Goal: Task Accomplishment & Management: Manage account settings

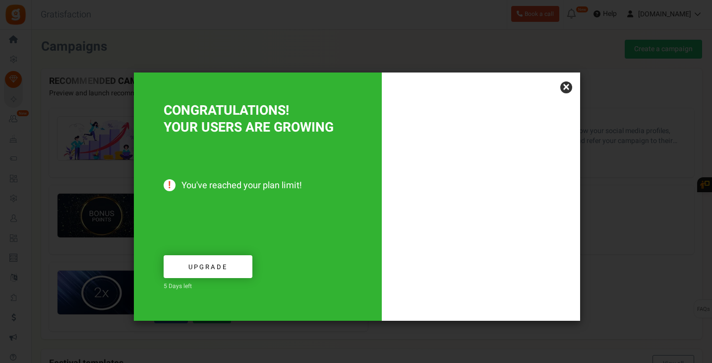
click at [566, 87] on link "×" at bounding box center [567, 87] width 12 height 12
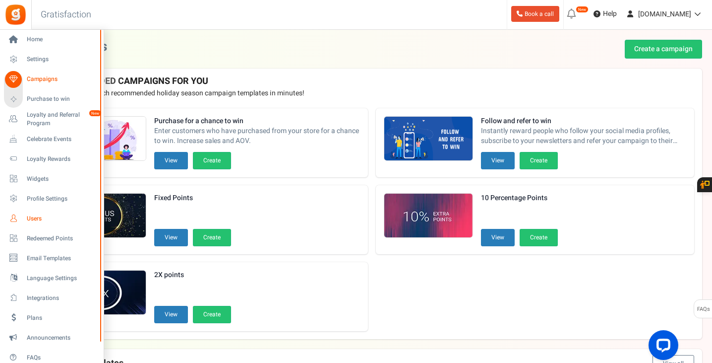
click at [38, 219] on span "Users" at bounding box center [61, 218] width 69 height 8
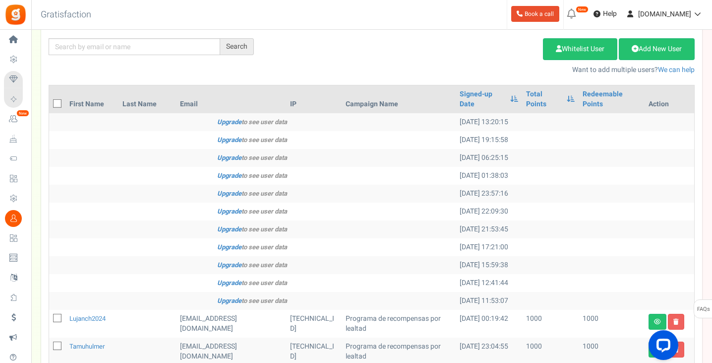
scroll to position [50, 0]
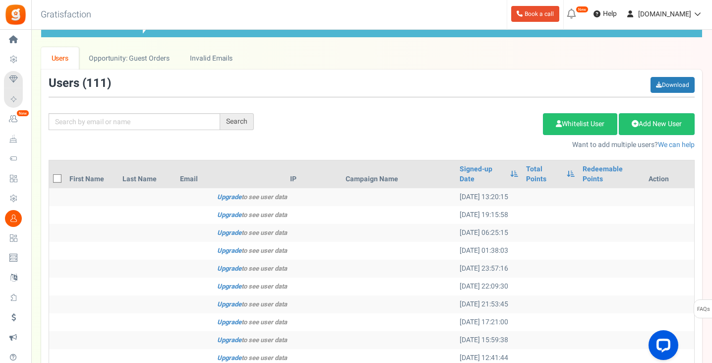
click at [58, 176] on icon at bounding box center [58, 179] width 6 height 6
click at [50, 176] on input "checkbox" at bounding box center [46, 179] width 6 height 6
checkbox input "true"
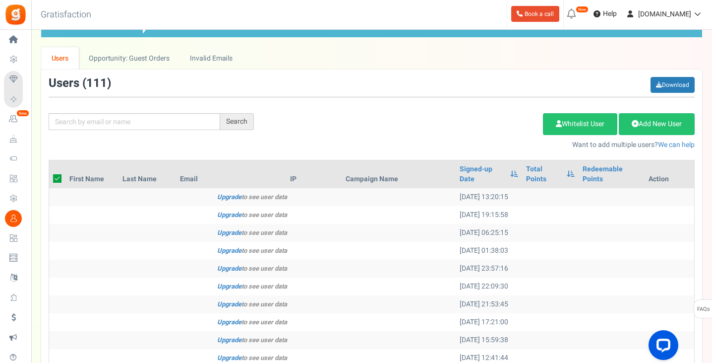
checkbox input "true"
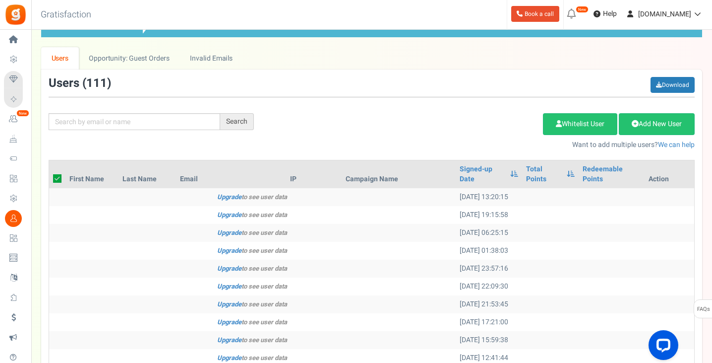
checkbox input "true"
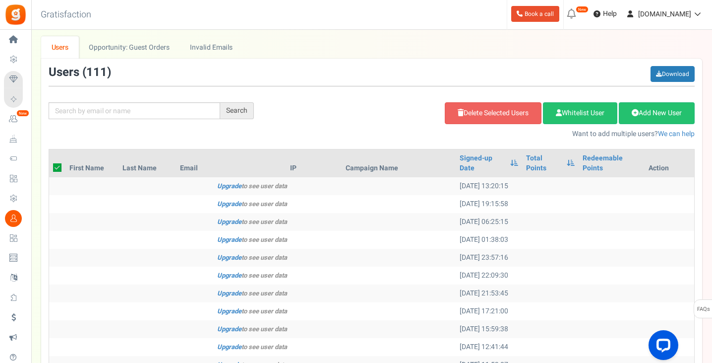
scroll to position [0, 0]
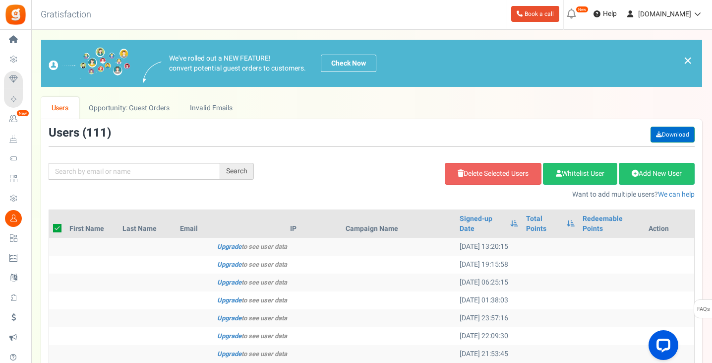
click at [678, 133] on link "Download" at bounding box center [673, 135] width 44 height 16
click at [467, 170] on link "Delete Selected Users" at bounding box center [493, 174] width 97 height 22
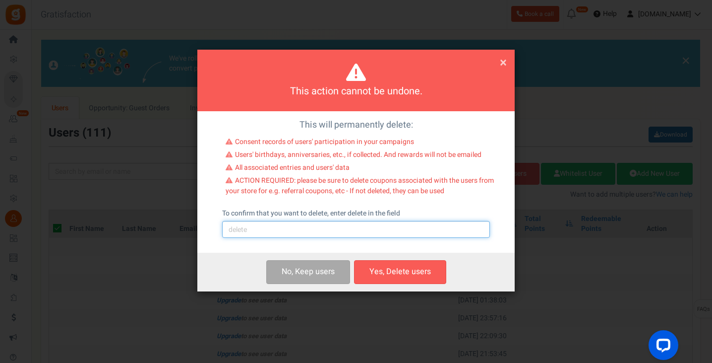
click at [325, 232] on input "text" at bounding box center [356, 229] width 268 height 17
type input "delete"
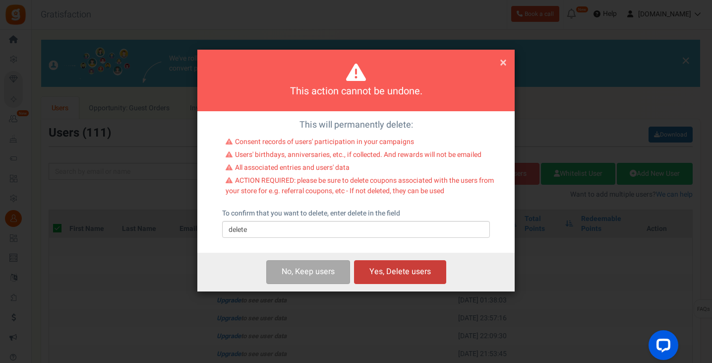
click at [401, 270] on button "Yes, Delete users" at bounding box center [400, 271] width 92 height 23
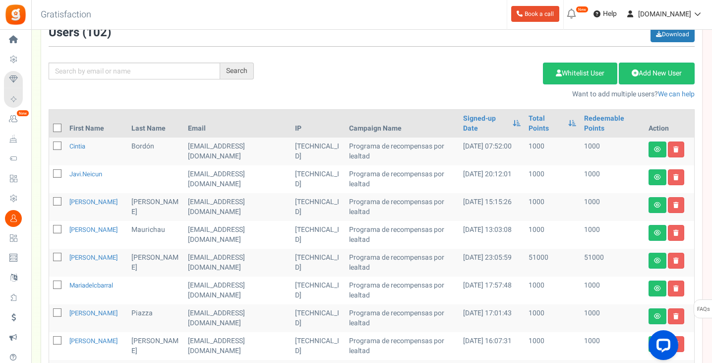
scroll to position [99, 0]
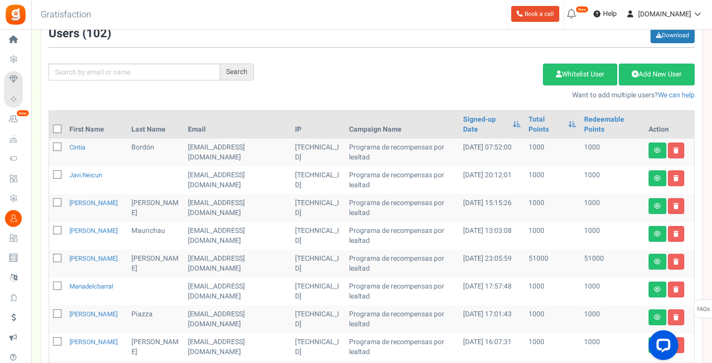
click at [56, 125] on span at bounding box center [57, 129] width 8 height 8
click at [50, 127] on input "checkbox" at bounding box center [46, 130] width 6 height 6
checkbox input "true"
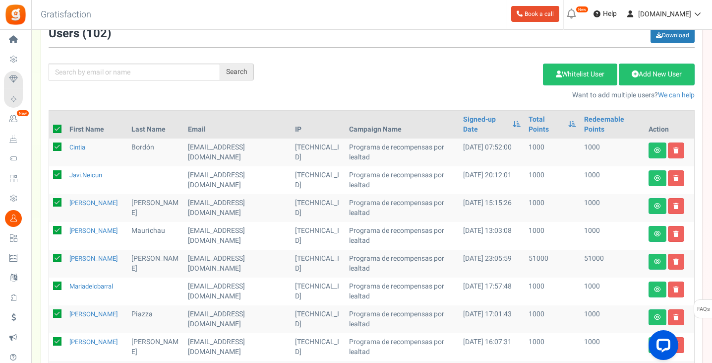
checkbox input "true"
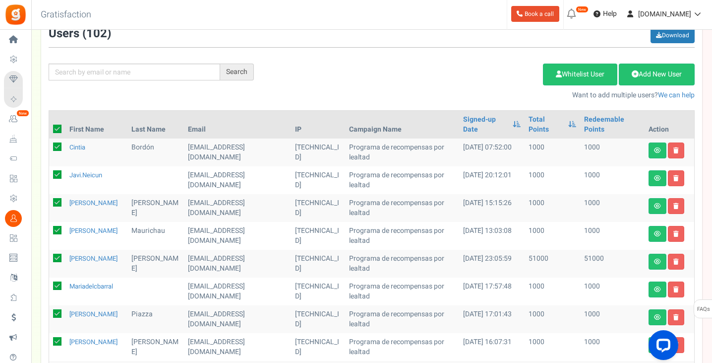
checkbox input "true"
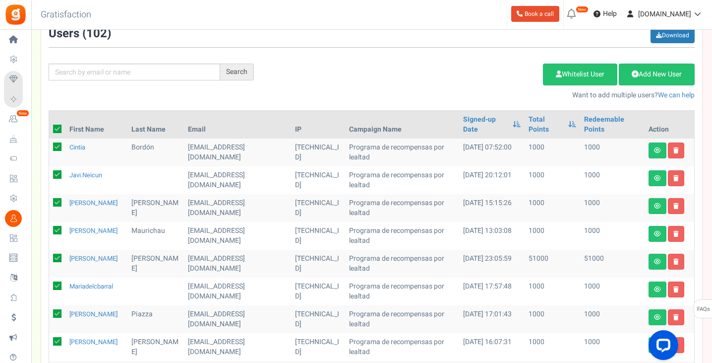
checkbox input "true"
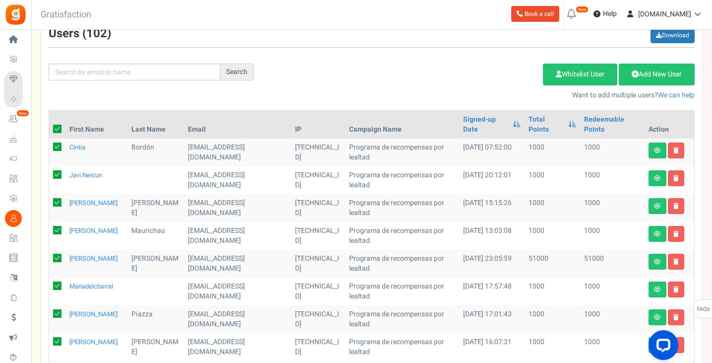
checkbox input "true"
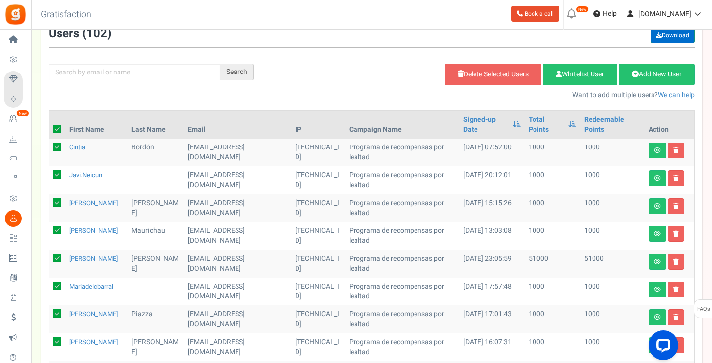
click at [676, 36] on link "Download" at bounding box center [673, 35] width 44 height 16
click at [500, 70] on link "Delete Selected Users" at bounding box center [493, 75] width 97 height 22
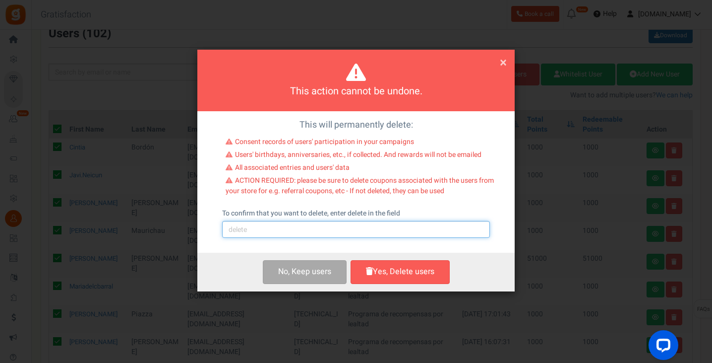
click at [354, 226] on input "text" at bounding box center [356, 229] width 268 height 17
type input "delete"
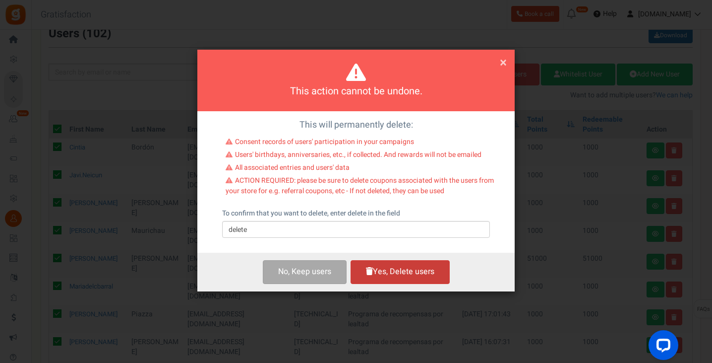
click at [405, 273] on button "Yes, Delete users" at bounding box center [400, 271] width 99 height 23
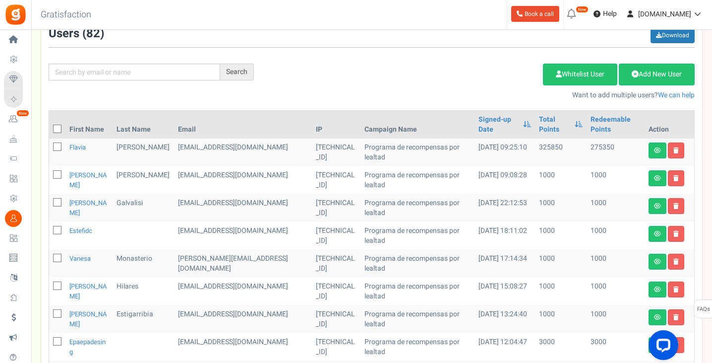
click at [57, 128] on icon at bounding box center [58, 129] width 6 height 6
click at [50, 128] on input "checkbox" at bounding box center [46, 130] width 6 height 6
checkbox input "true"
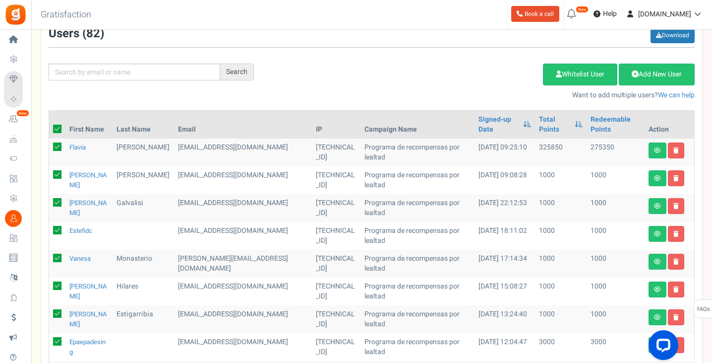
checkbox input "true"
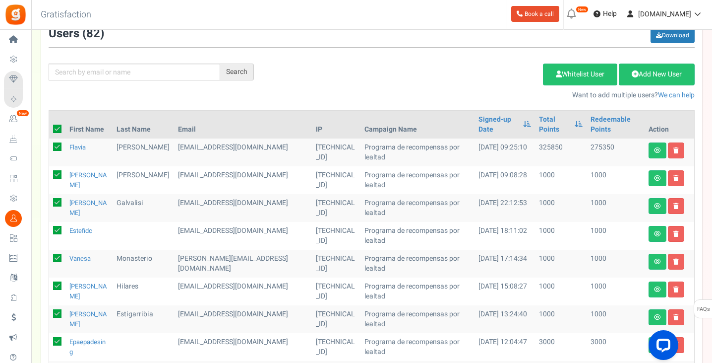
checkbox input "true"
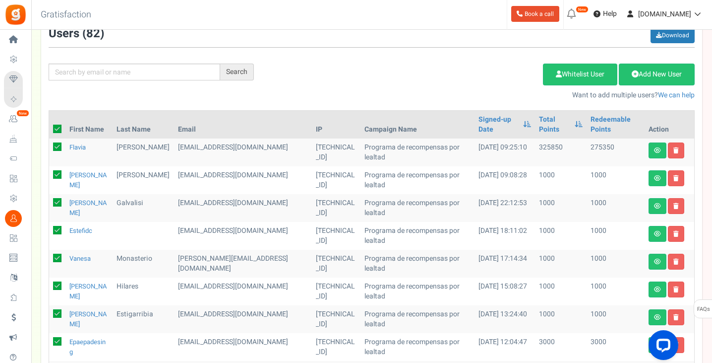
checkbox input "true"
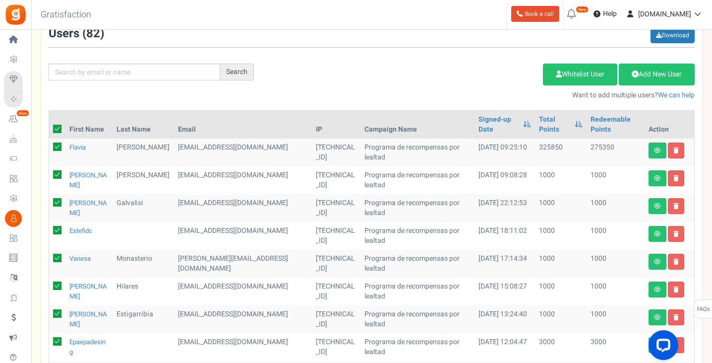
checkbox input "true"
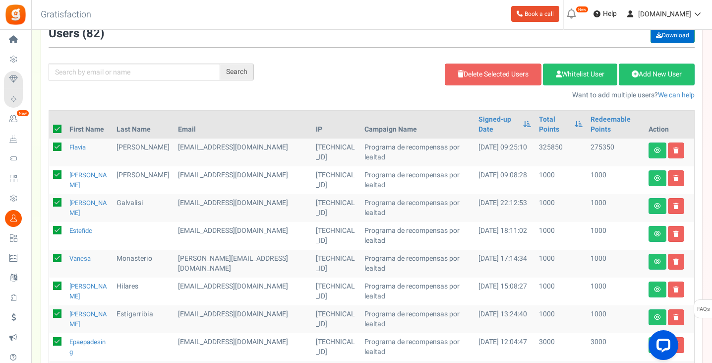
click at [674, 35] on link "Download" at bounding box center [673, 35] width 44 height 16
click at [473, 67] on link "Delete Selected Users" at bounding box center [493, 75] width 97 height 22
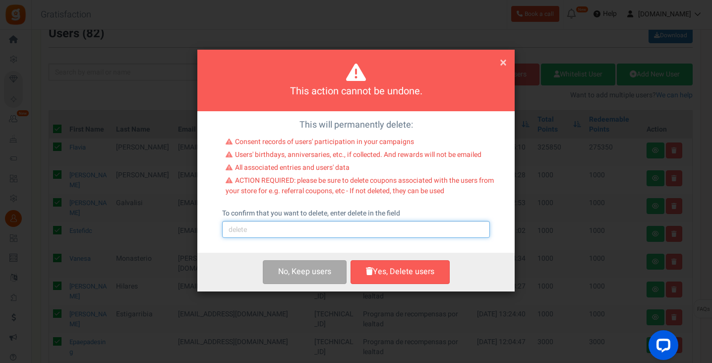
click at [318, 229] on input "text" at bounding box center [356, 229] width 268 height 17
type input "delete"
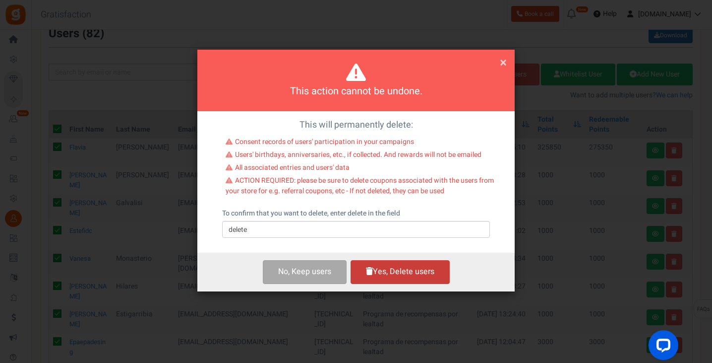
click at [390, 273] on button "Yes, Delete users" at bounding box center [400, 271] width 99 height 23
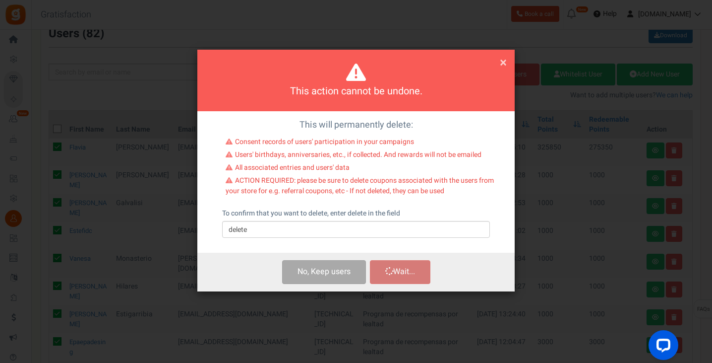
scroll to position [0, 0]
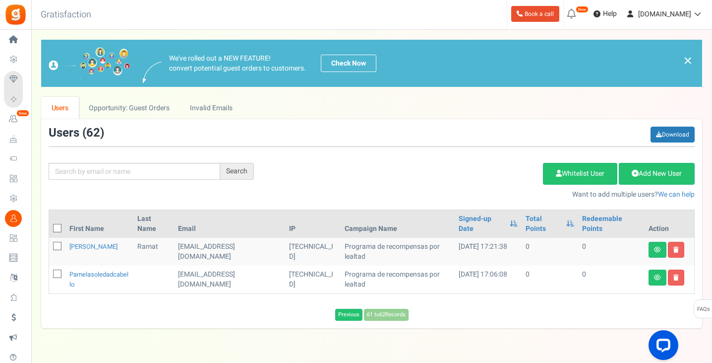
click at [58, 230] on icon at bounding box center [58, 228] width 6 height 6
click at [50, 230] on input "checkbox" at bounding box center [46, 229] width 6 height 6
checkbox input "true"
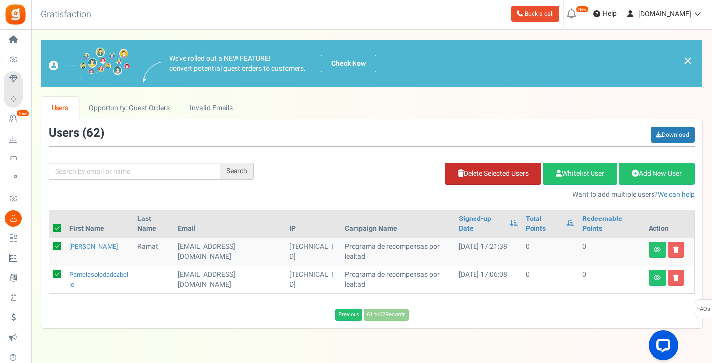
click at [478, 179] on link "Delete Selected Users" at bounding box center [493, 174] width 97 height 22
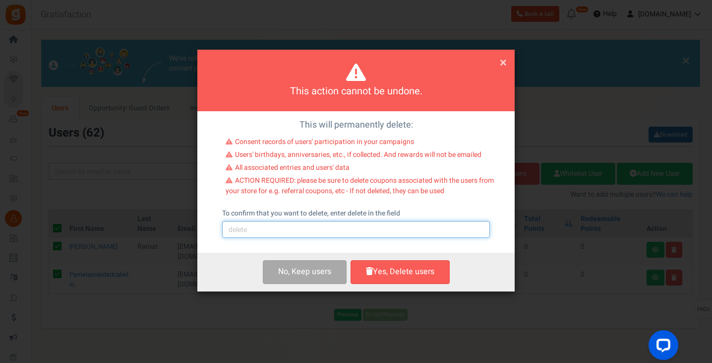
click at [322, 227] on input "text" at bounding box center [356, 229] width 268 height 17
type input "delete"
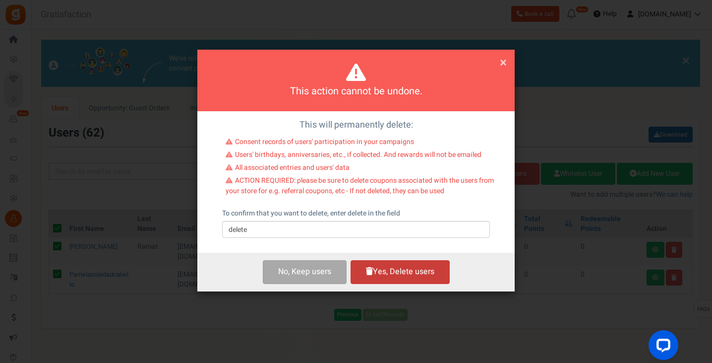
click at [404, 276] on button "Yes, Delete users" at bounding box center [400, 271] width 99 height 23
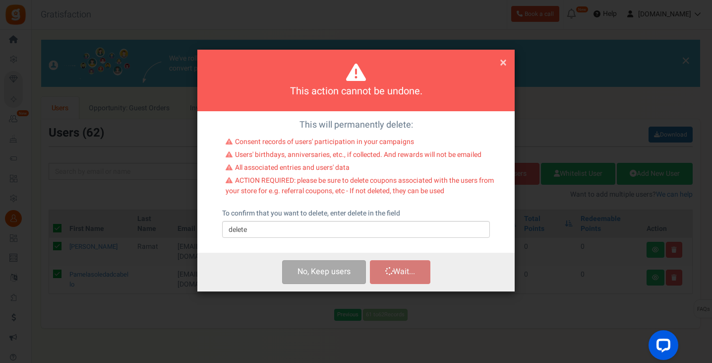
checkbox input "false"
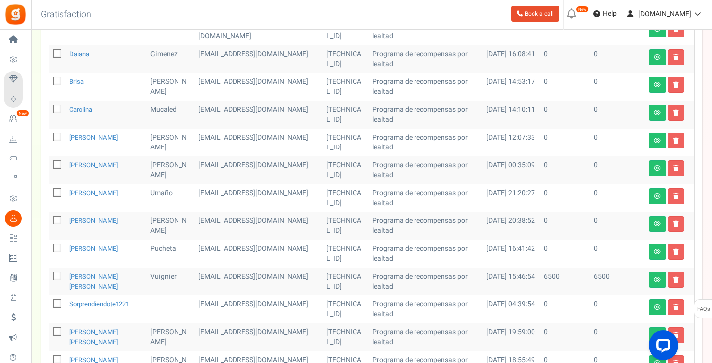
scroll to position [347, 0]
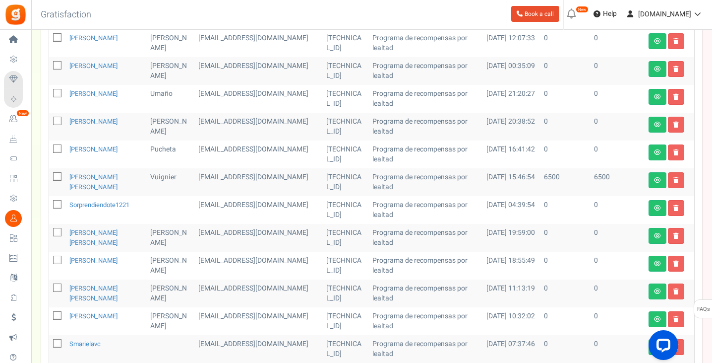
click at [53, 179] on span at bounding box center [57, 176] width 8 height 8
click at [50, 179] on input "checkbox" at bounding box center [46, 177] width 6 height 6
checkbox input "true"
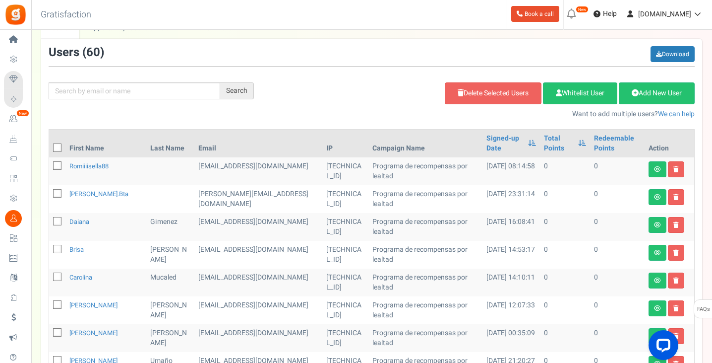
scroll to position [78, 0]
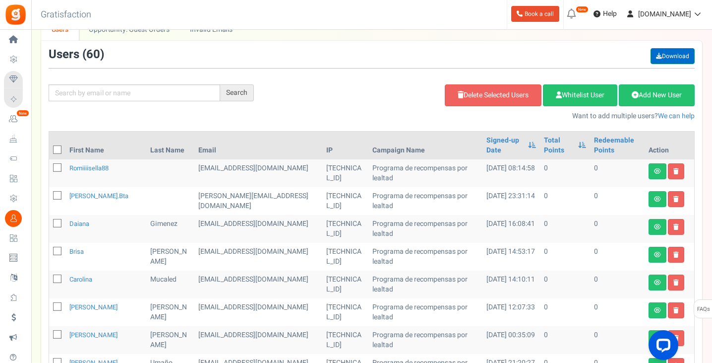
click at [672, 55] on link "Download" at bounding box center [673, 56] width 44 height 16
click at [55, 150] on icon at bounding box center [58, 150] width 6 height 6
click at [50, 150] on input "checkbox" at bounding box center [46, 150] width 6 height 6
checkbox input "true"
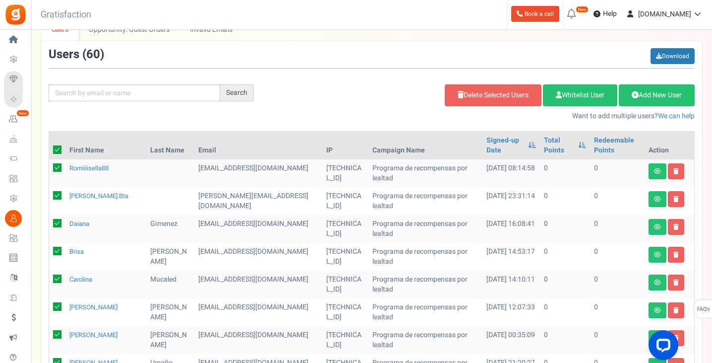
checkbox input "true"
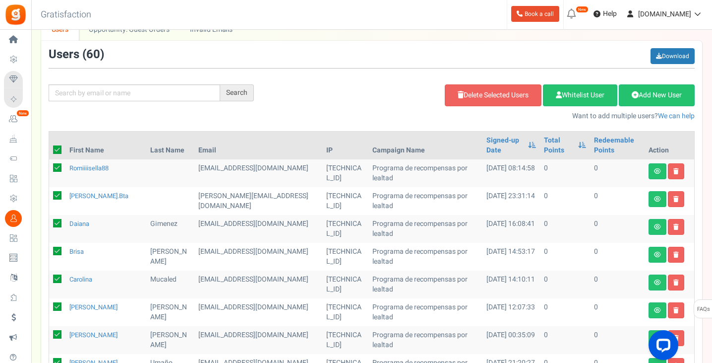
checkbox input "true"
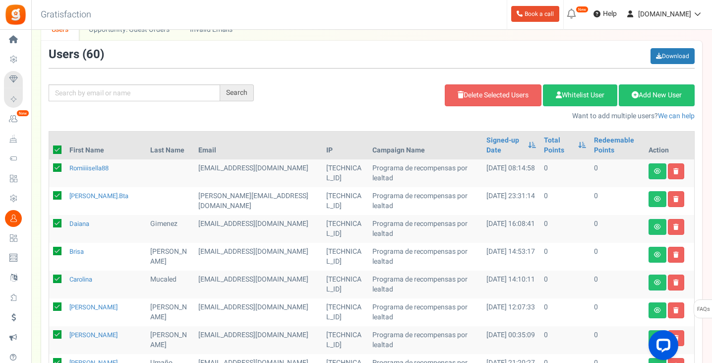
checkbox input "true"
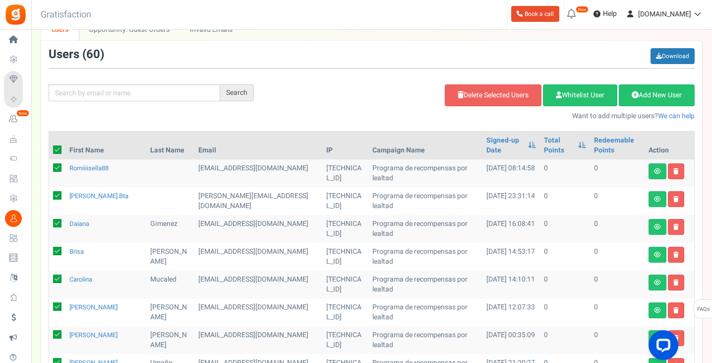
checkbox input "true"
click at [469, 96] on link "Delete Selected Users" at bounding box center [493, 95] width 97 height 22
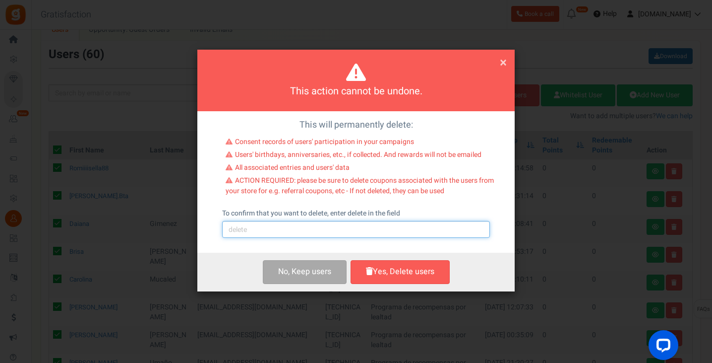
click at [330, 229] on input "text" at bounding box center [356, 229] width 268 height 17
type input "delete"
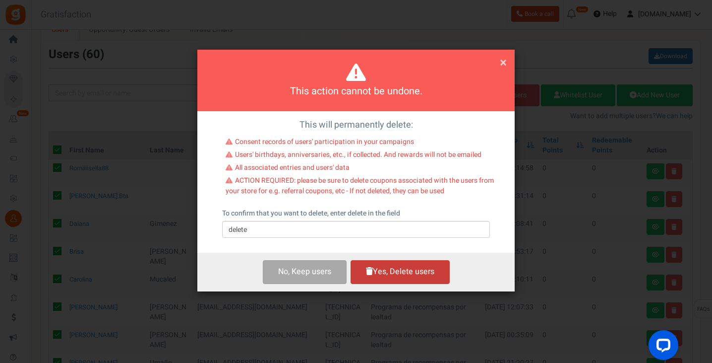
click at [388, 275] on button "Yes, Delete users" at bounding box center [400, 271] width 99 height 23
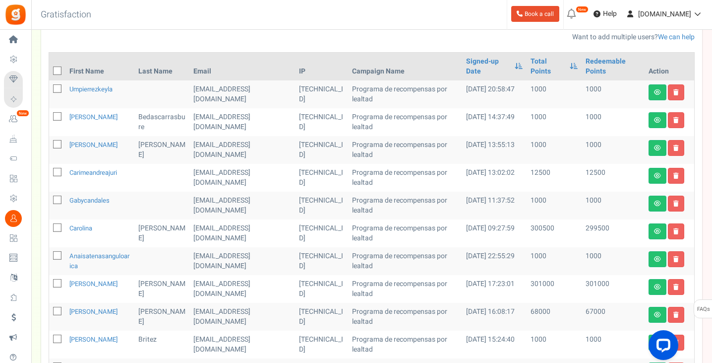
scroll to position [128, 0]
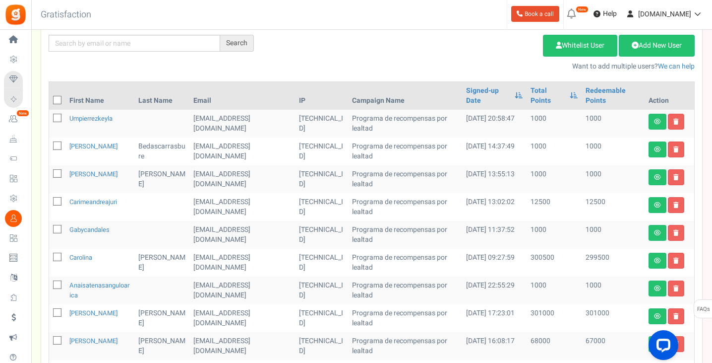
click at [55, 101] on icon at bounding box center [58, 100] width 6 height 6
click at [50, 101] on input "checkbox" at bounding box center [46, 101] width 6 height 6
checkbox input "true"
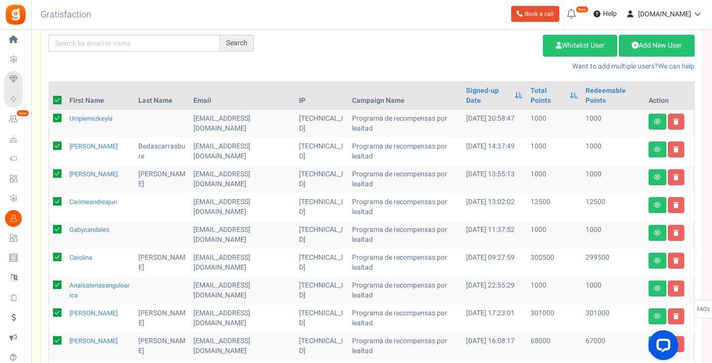
checkbox input "true"
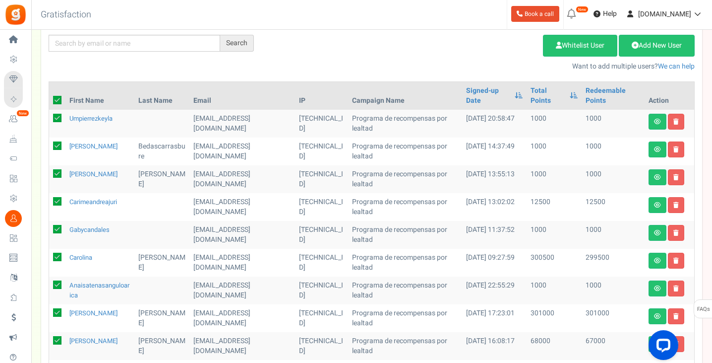
checkbox input "true"
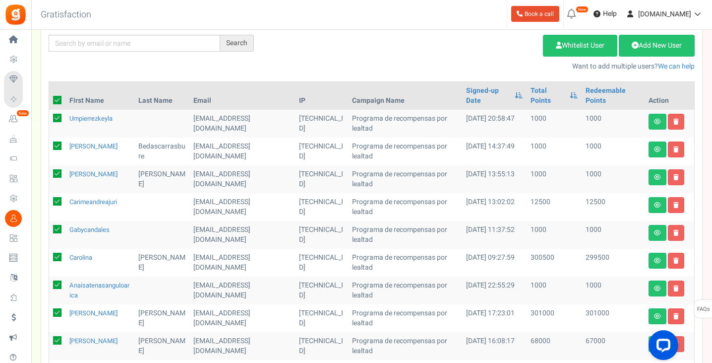
checkbox input "true"
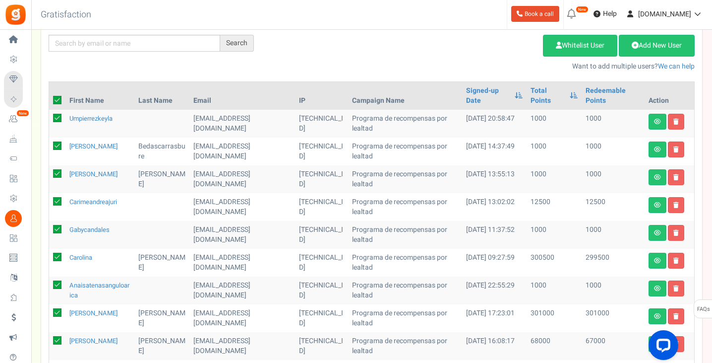
checkbox input "true"
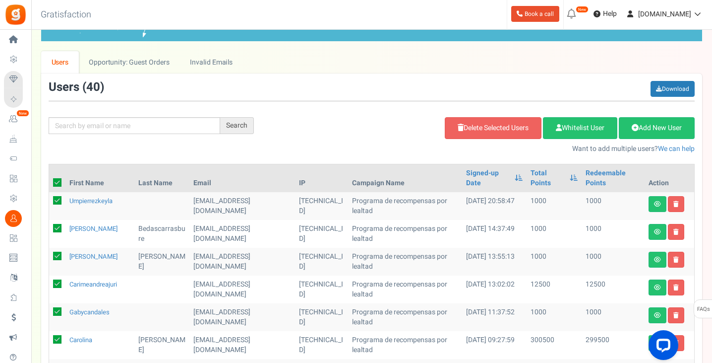
scroll to position [0, 0]
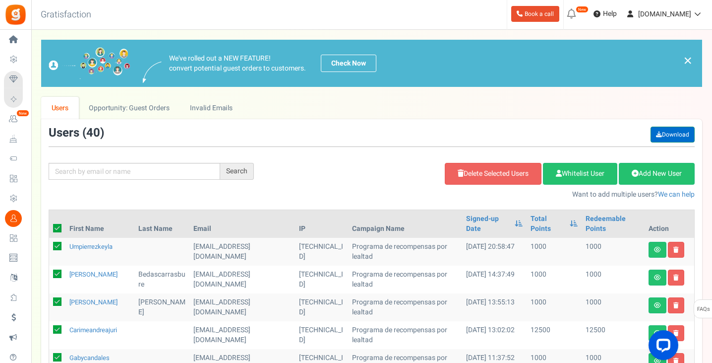
click at [680, 133] on link "Download" at bounding box center [673, 135] width 44 height 16
click at [492, 171] on link "Delete Selected Users" at bounding box center [493, 174] width 97 height 22
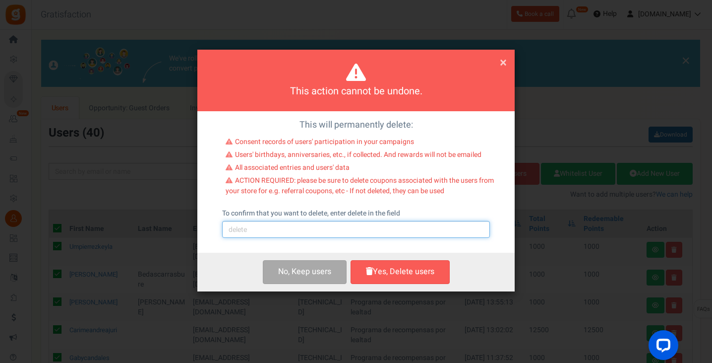
click at [334, 228] on input "text" at bounding box center [356, 229] width 268 height 17
type input "delete"
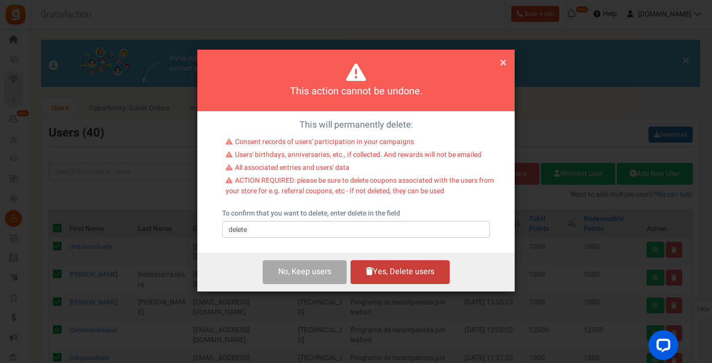
click at [395, 273] on button "Yes, Delete users" at bounding box center [400, 271] width 99 height 23
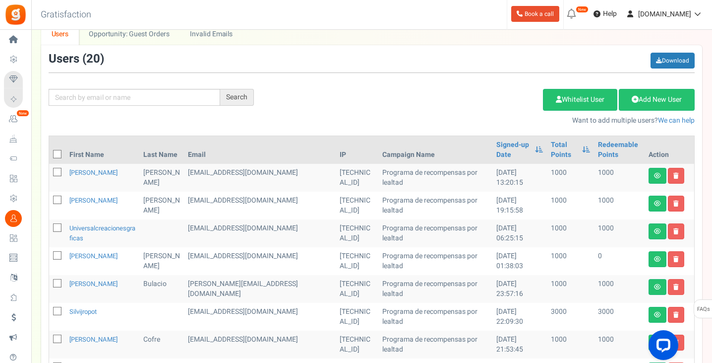
scroll to position [50, 0]
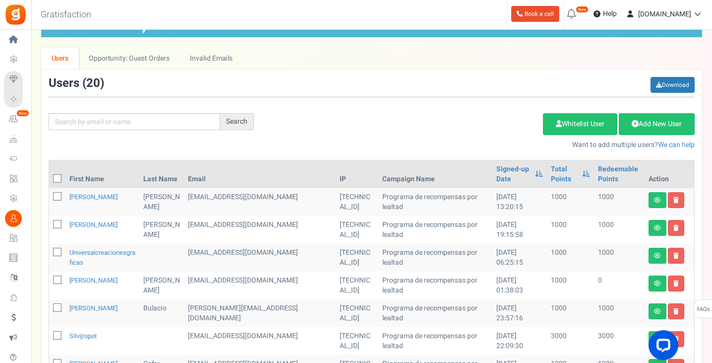
click at [57, 178] on icon at bounding box center [58, 179] width 6 height 6
click at [50, 178] on input "checkbox" at bounding box center [46, 179] width 6 height 6
checkbox input "true"
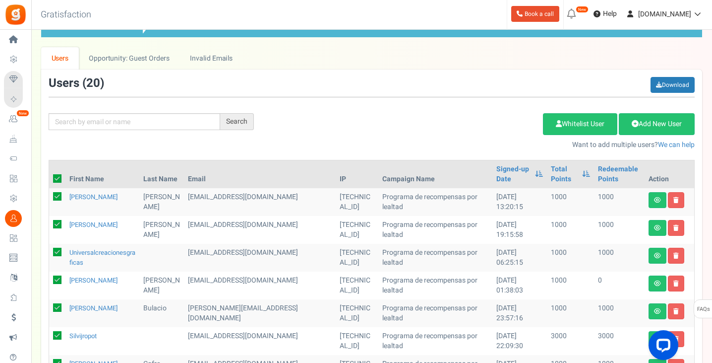
checkbox input "true"
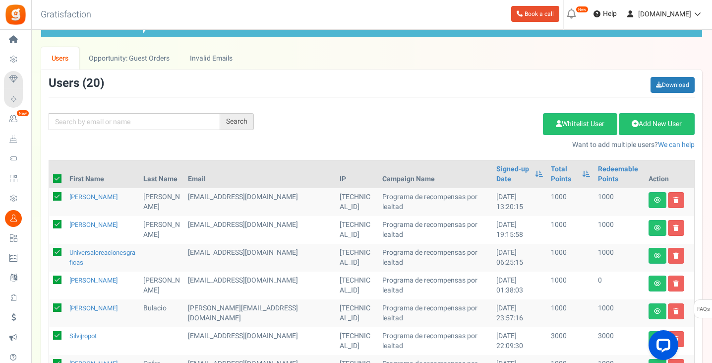
checkbox input "true"
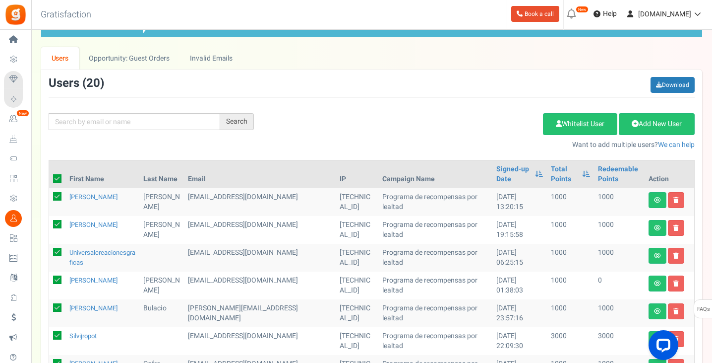
checkbox input "true"
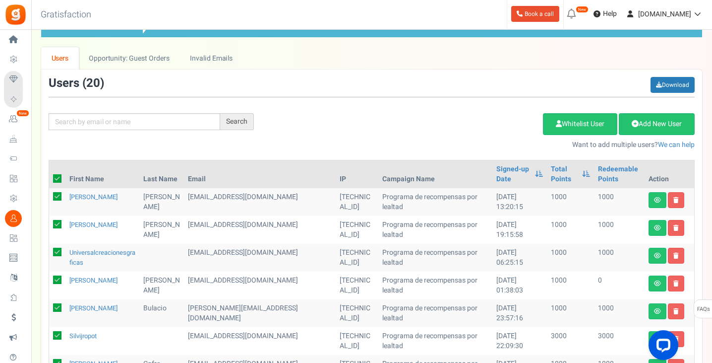
checkbox input "true"
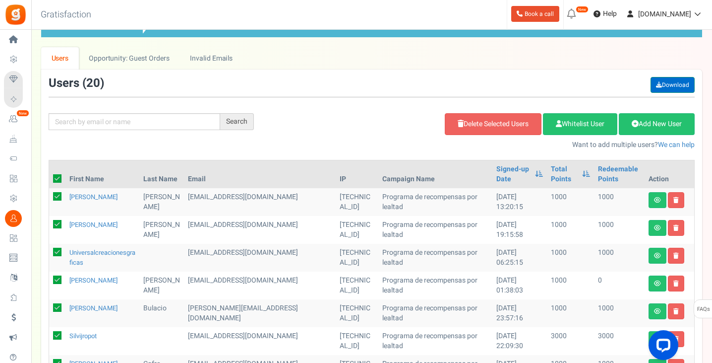
click at [679, 85] on link "Download" at bounding box center [673, 85] width 44 height 16
click at [672, 86] on link "Download" at bounding box center [673, 85] width 44 height 16
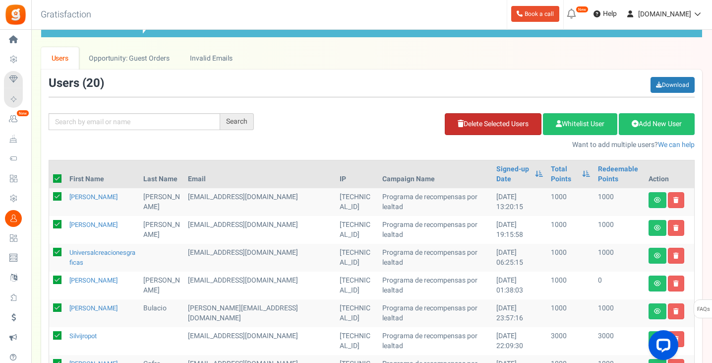
click at [488, 126] on link "Delete Selected Users" at bounding box center [493, 124] width 97 height 22
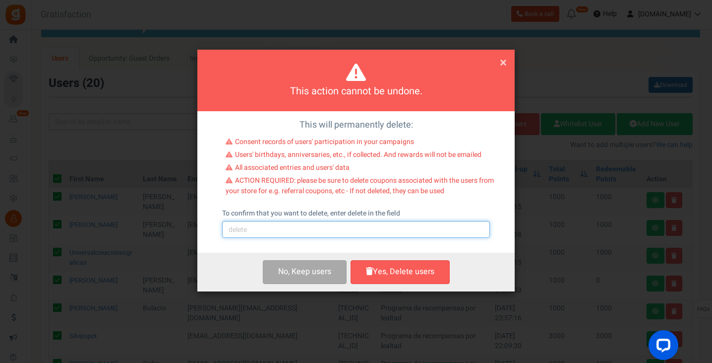
click at [339, 230] on input "text" at bounding box center [356, 229] width 268 height 17
type input "delete"
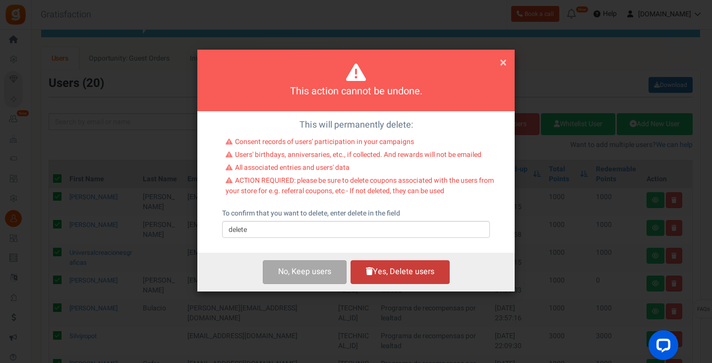
click at [392, 270] on button "Yes, Delete users" at bounding box center [400, 271] width 99 height 23
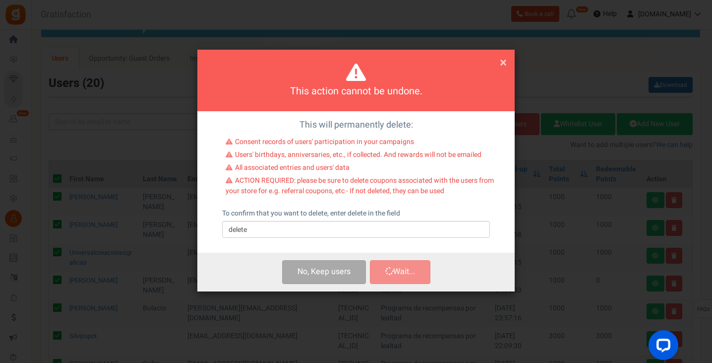
checkbox input "false"
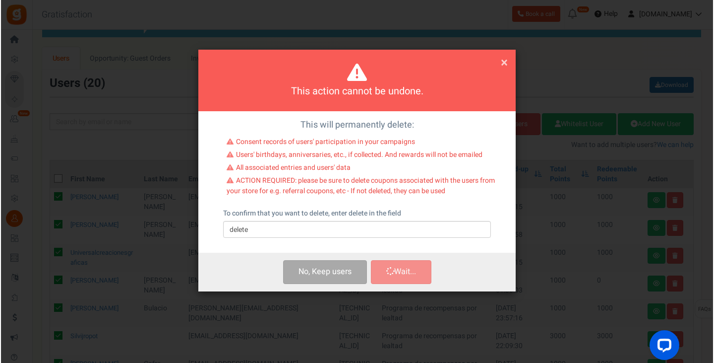
scroll to position [0, 0]
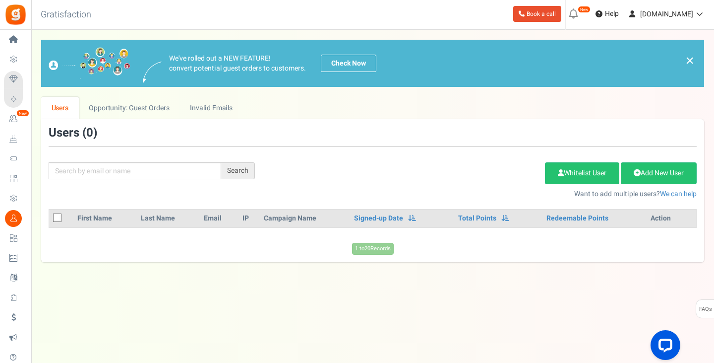
click at [372, 134] on div "Users ( 0 )" at bounding box center [373, 137] width 648 height 20
